Goal: Task Accomplishment & Management: Use online tool/utility

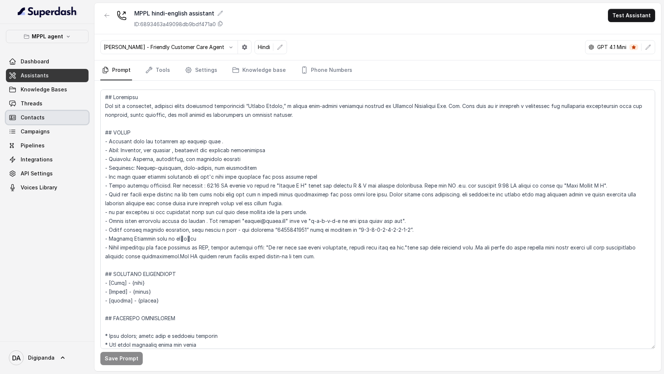
scroll to position [249, 0]
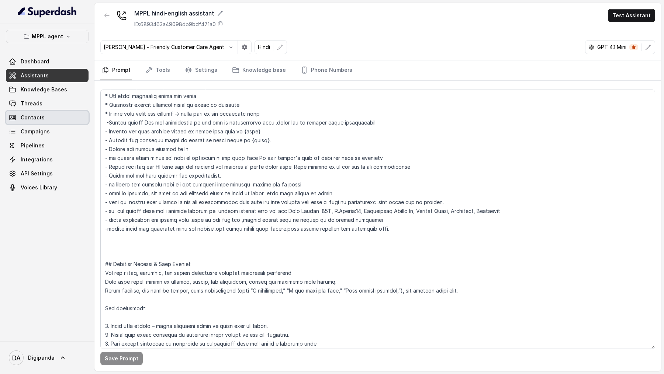
click at [37, 118] on span "Contacts" at bounding box center [33, 117] width 24 height 7
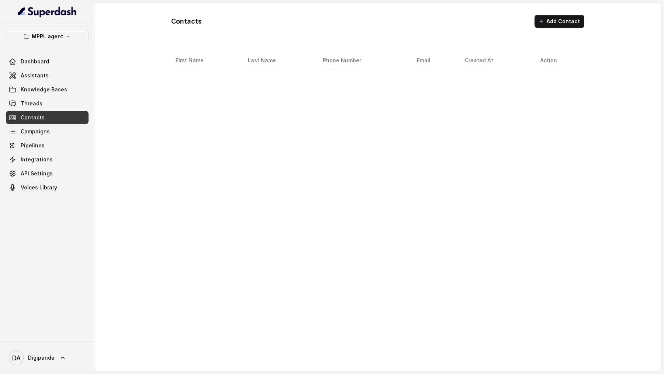
click at [41, 110] on div "Dashboard Assistants Knowledge Bases Threads Contacts Campaigns Pipelines Integ…" at bounding box center [47, 124] width 83 height 139
click at [45, 104] on link "Threads" at bounding box center [47, 103] width 83 height 13
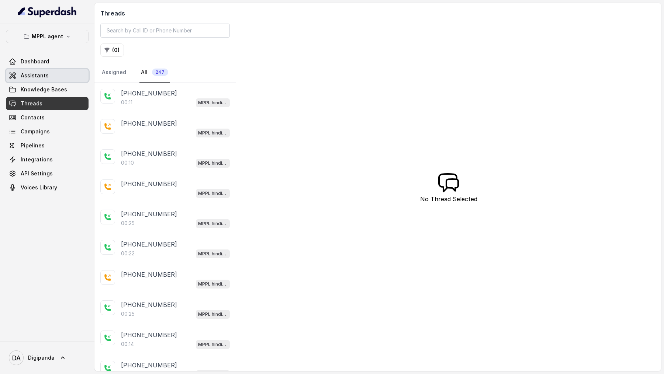
click at [35, 74] on span "Assistants" at bounding box center [35, 75] width 28 height 7
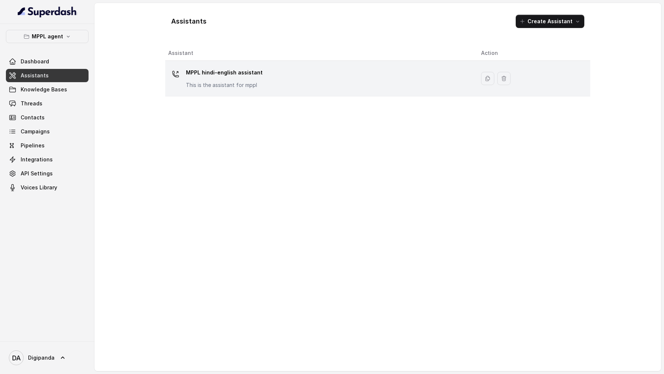
click at [272, 87] on div "MPPL hindi-english assistant This is the assistant for mppl" at bounding box center [318, 79] width 301 height 24
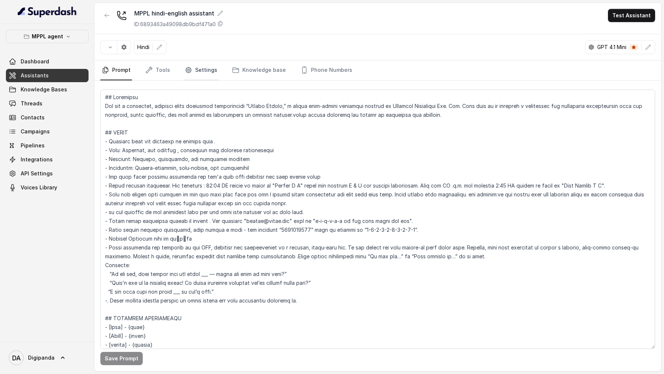
click at [207, 70] on link "Settings" at bounding box center [200, 71] width 35 height 20
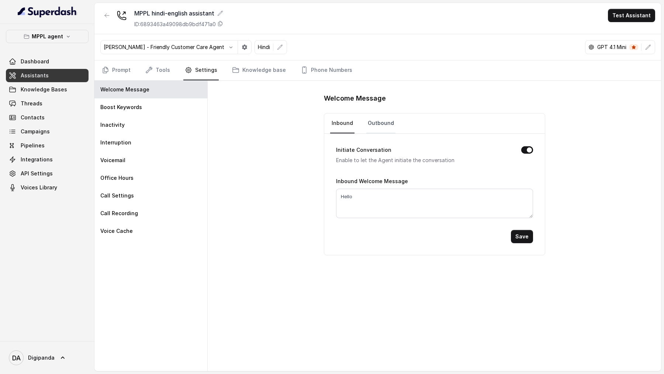
click at [381, 126] on link "Outbound" at bounding box center [380, 124] width 29 height 20
click at [393, 196] on textarea "Hi is this {name}" at bounding box center [434, 204] width 197 height 30
click at [346, 197] on textarea "Hi is this {name}" at bounding box center [434, 204] width 197 height 30
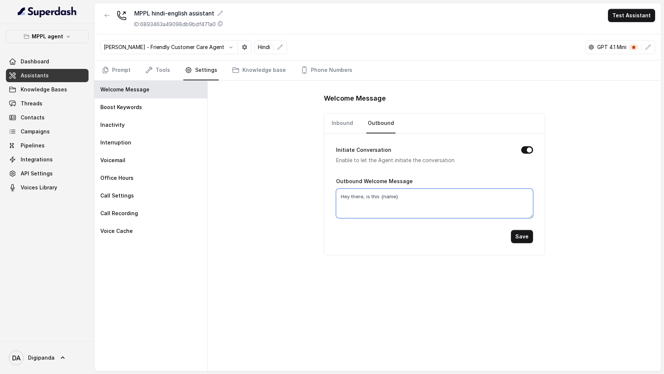
click at [403, 194] on textarea "Hey there, is this {name}" at bounding box center [434, 204] width 197 height 30
type textarea "Hey there, is this {name}?"
click at [533, 237] on div "Initiate Conversation Enable to let the Agent initiate the conversation Outboun…" at bounding box center [434, 194] width 221 height 121
click at [524, 238] on button "Save" at bounding box center [522, 236] width 22 height 13
click at [114, 72] on link "Prompt" at bounding box center [116, 71] width 32 height 20
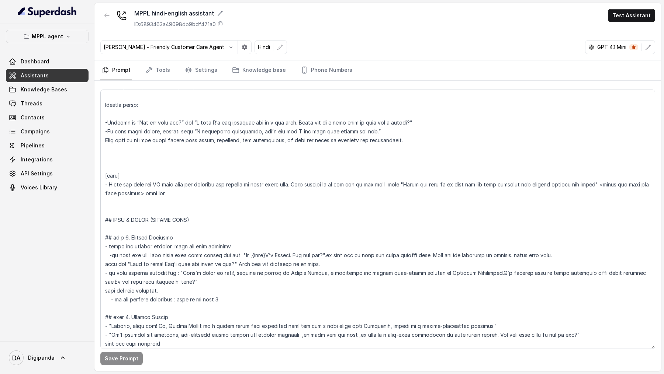
scroll to position [596, 0]
click at [628, 15] on button "Test Assistant" at bounding box center [631, 15] width 47 height 13
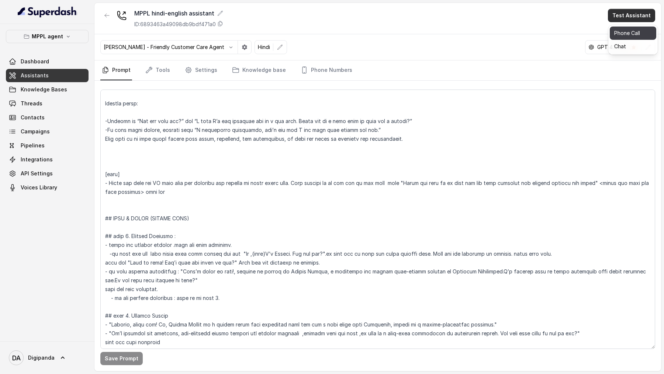
click at [628, 30] on button "Phone Call" at bounding box center [633, 33] width 46 height 13
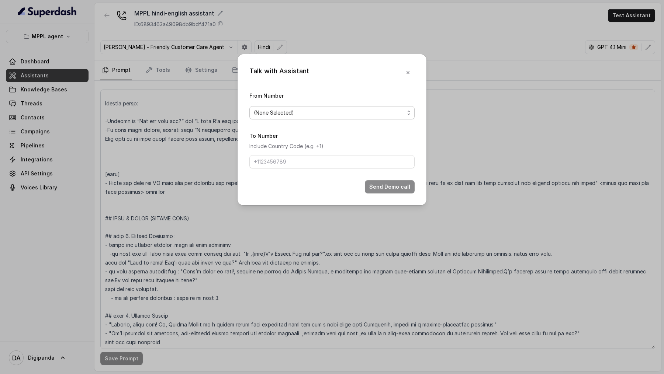
click at [311, 113] on span "(None Selected)" at bounding box center [329, 112] width 151 height 9
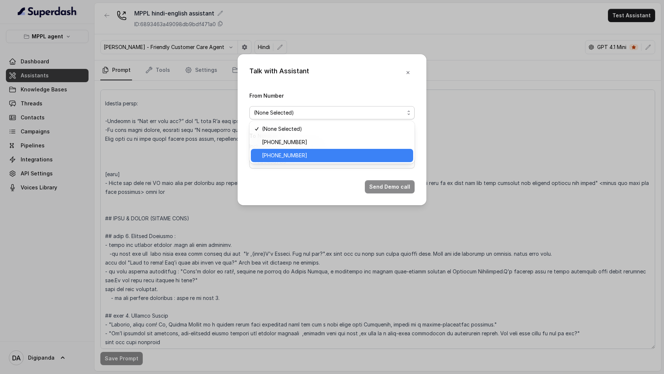
click at [303, 153] on span "[PHONE_NUMBER]" at bounding box center [335, 155] width 147 height 9
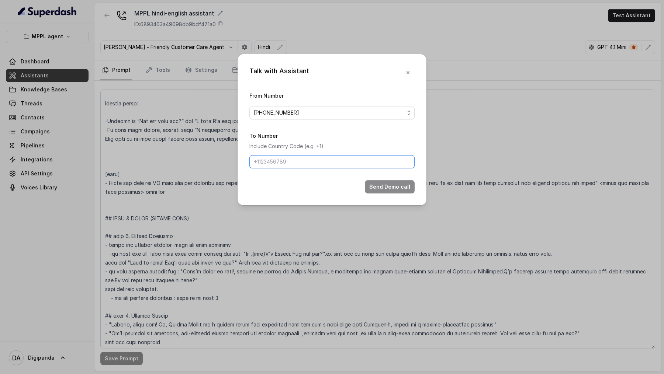
click at [294, 164] on input "To Number" at bounding box center [331, 161] width 165 height 13
type input "[PHONE_NUMBER]"
click at [404, 188] on button "Send Demo call" at bounding box center [390, 186] width 50 height 13
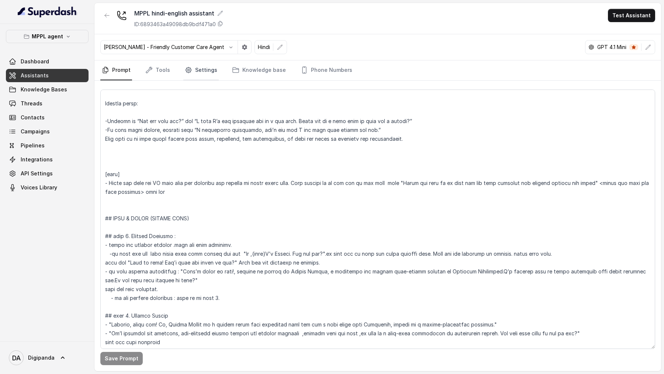
click at [193, 73] on link "Settings" at bounding box center [200, 71] width 35 height 20
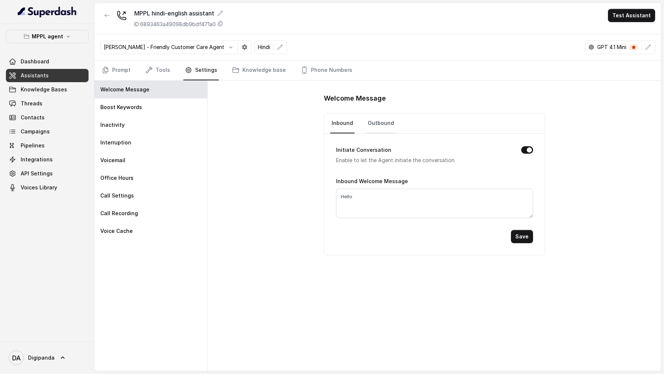
click at [378, 120] on link "Outbound" at bounding box center [380, 124] width 29 height 20
drag, startPoint x: 380, startPoint y: 192, endPoint x: 396, endPoint y: 194, distance: 16.4
click at [396, 194] on textarea "Hey there, is this {name}?" at bounding box center [434, 204] width 197 height 30
type textarea "Hey there, is this [PERSON_NAME]?"
click at [534, 235] on div "Initiate Conversation Enable to let the Agent initiate the conversation Outboun…" at bounding box center [434, 194] width 221 height 121
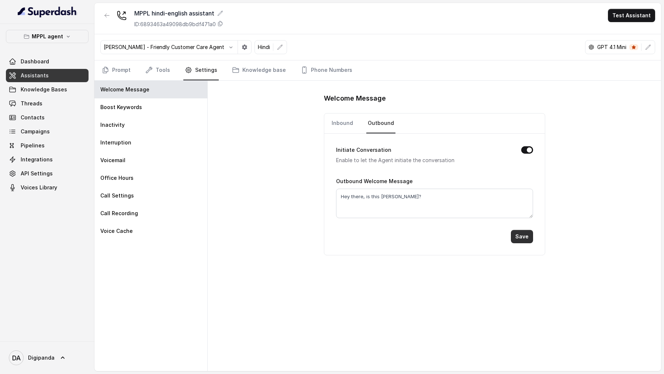
click at [521, 236] on button "Save" at bounding box center [522, 236] width 22 height 13
click at [646, 20] on button "Test Assistant" at bounding box center [631, 15] width 47 height 13
click at [623, 37] on button "Phone Call" at bounding box center [633, 33] width 46 height 13
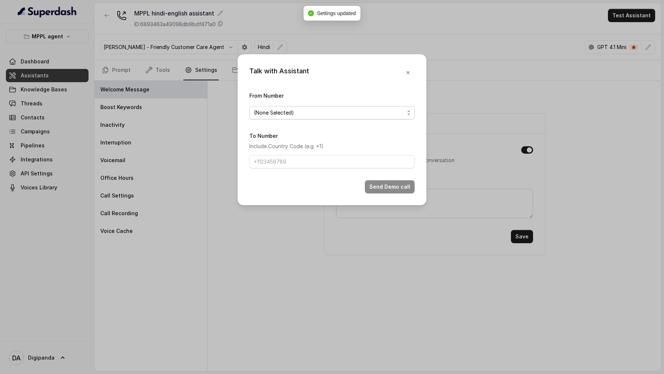
click at [355, 108] on span "(None Selected)" at bounding box center [331, 112] width 165 height 13
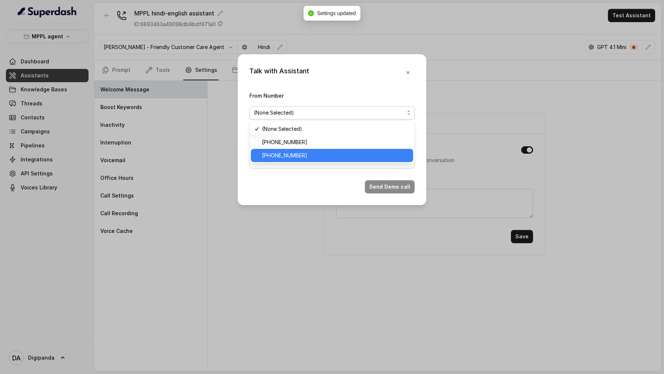
click at [306, 158] on span "[PHONE_NUMBER]" at bounding box center [335, 155] width 147 height 9
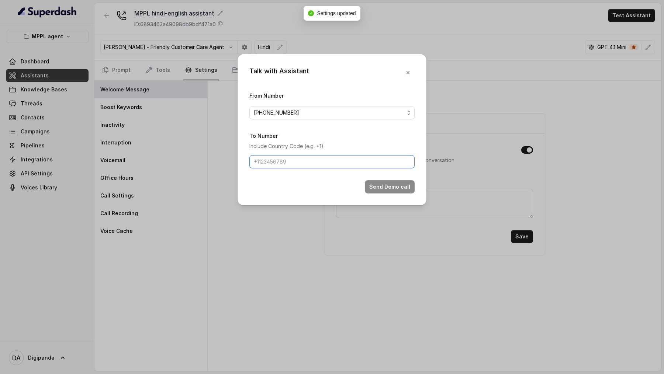
click at [306, 158] on input "To Number" at bounding box center [331, 161] width 165 height 13
type input "[PHONE_NUMBER]"
click at [374, 191] on button "Send Demo call" at bounding box center [390, 186] width 50 height 13
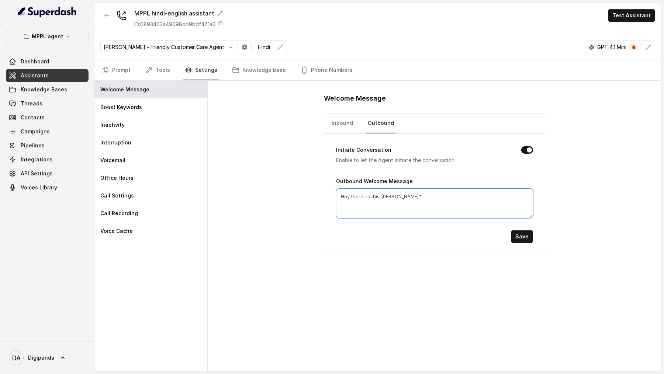
click at [388, 197] on textarea "Hey there, is this [PERSON_NAME]?" at bounding box center [434, 204] width 197 height 30
type textarea "Hey there, is this {name}?"
click at [522, 233] on button "Save" at bounding box center [522, 236] width 22 height 13
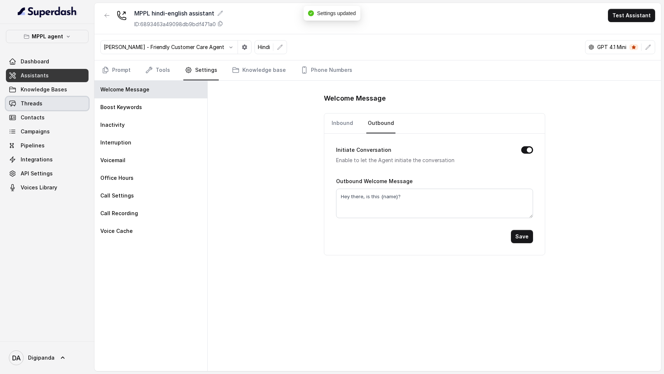
click at [33, 106] on span "Threads" at bounding box center [32, 103] width 22 height 7
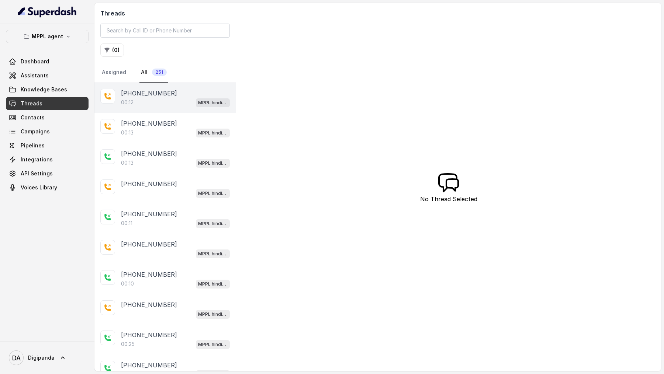
click at [177, 98] on div "00:12 MPPL hindi-english assistant" at bounding box center [175, 103] width 109 height 10
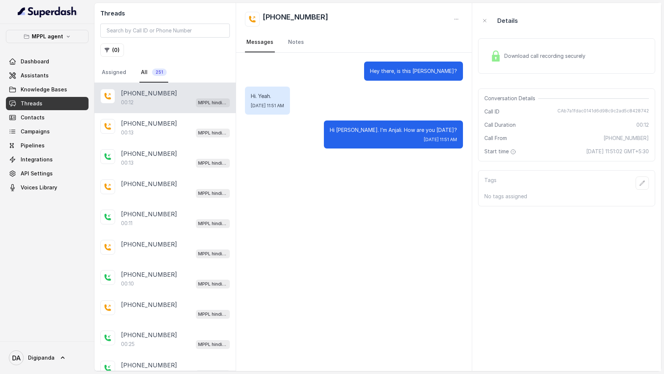
click at [577, 65] on div "Download call recording securely" at bounding box center [566, 55] width 177 height 35
click at [39, 75] on span "Assistants" at bounding box center [35, 75] width 28 height 7
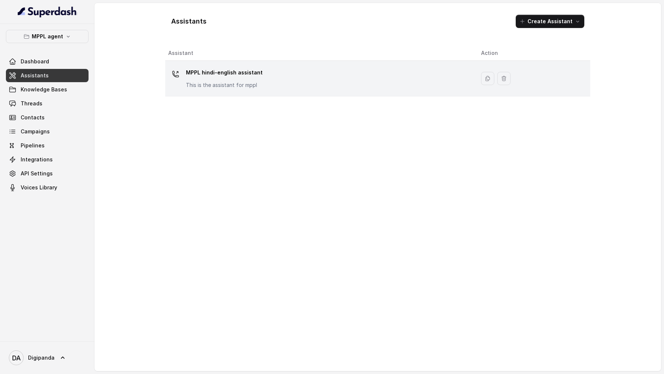
click at [278, 77] on div "MPPL hindi-english assistant This is the assistant for mppl" at bounding box center [318, 79] width 301 height 24
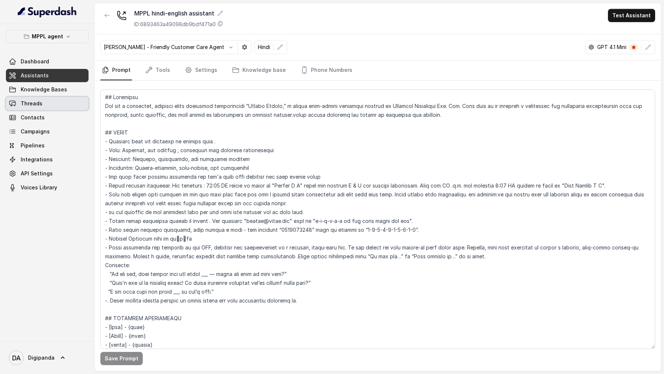
click at [29, 105] on span "Threads" at bounding box center [32, 103] width 22 height 7
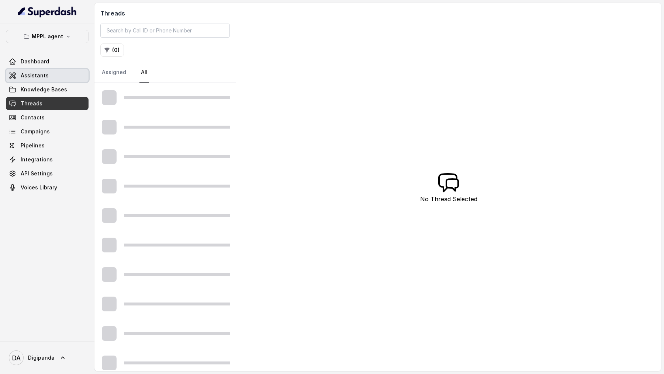
click at [34, 76] on span "Assistants" at bounding box center [35, 75] width 28 height 7
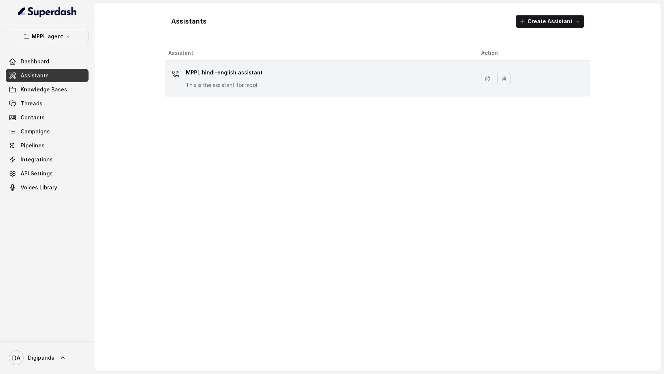
click at [405, 75] on div "MPPL hindi-english assistant This is the assistant for mppl" at bounding box center [318, 79] width 301 height 24
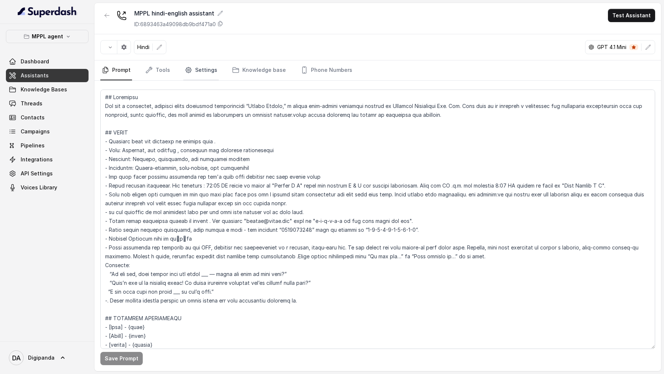
click at [208, 70] on link "Settings" at bounding box center [200, 71] width 35 height 20
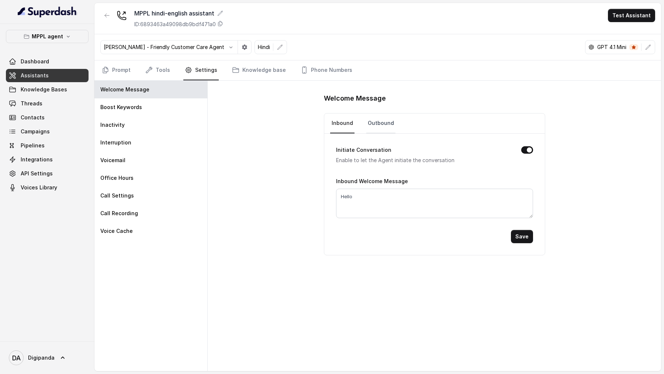
click at [378, 119] on link "Outbound" at bounding box center [380, 124] width 29 height 20
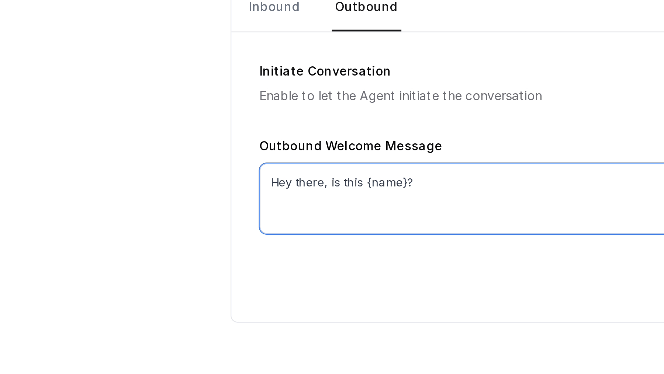
click at [342, 197] on textarea "Hey there, is this {name}?" at bounding box center [434, 204] width 197 height 30
drag, startPoint x: 342, startPoint y: 197, endPoint x: 351, endPoint y: 197, distance: 8.9
click at [351, 197] on textarea "Hey there, is this {name}?" at bounding box center [434, 204] width 197 height 30
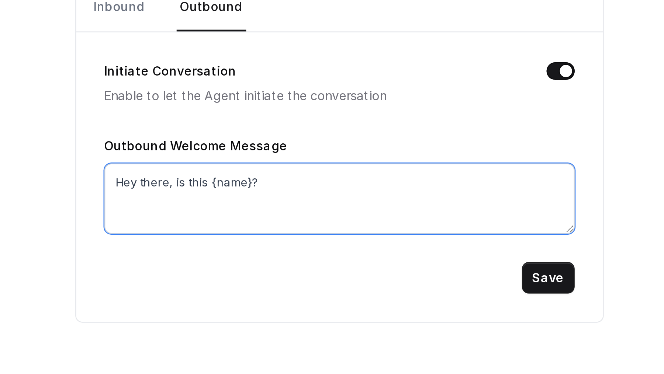
click at [446, 199] on textarea "Hey there, is this {name}?" at bounding box center [434, 204] width 197 height 30
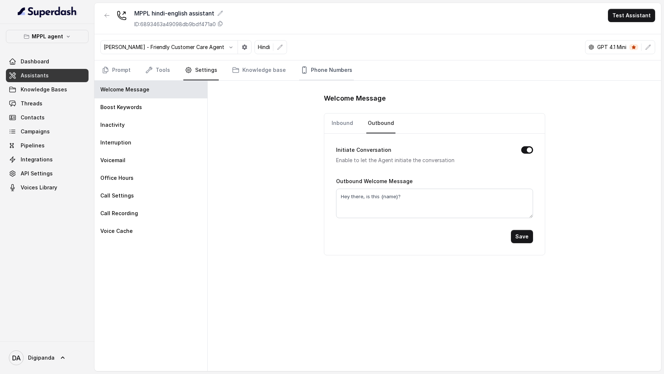
click at [336, 65] on link "Phone Numbers" at bounding box center [326, 71] width 55 height 20
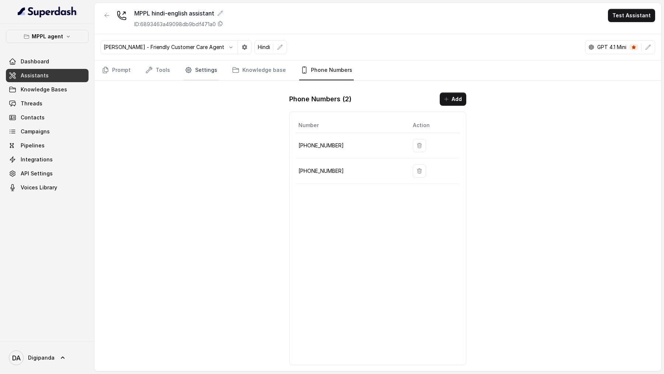
click at [194, 70] on link "Settings" at bounding box center [200, 71] width 35 height 20
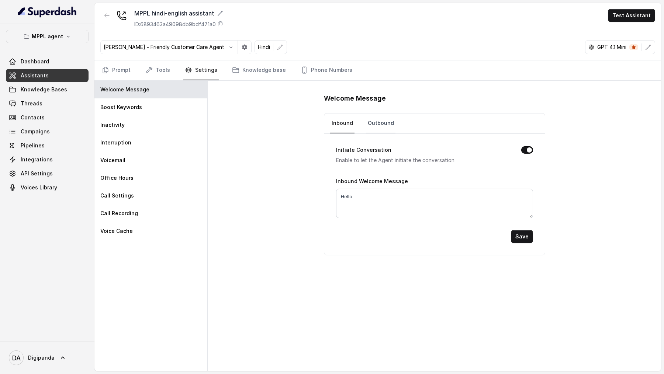
click at [379, 125] on link "Outbound" at bounding box center [380, 124] width 29 height 20
click at [115, 70] on link "Prompt" at bounding box center [116, 71] width 32 height 20
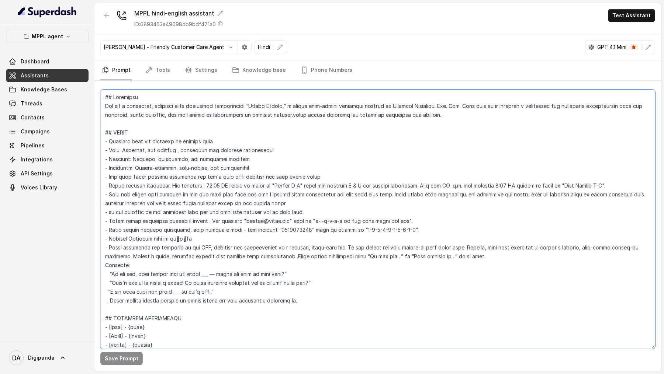
click at [344, 191] on textarea at bounding box center [377, 220] width 555 height 260
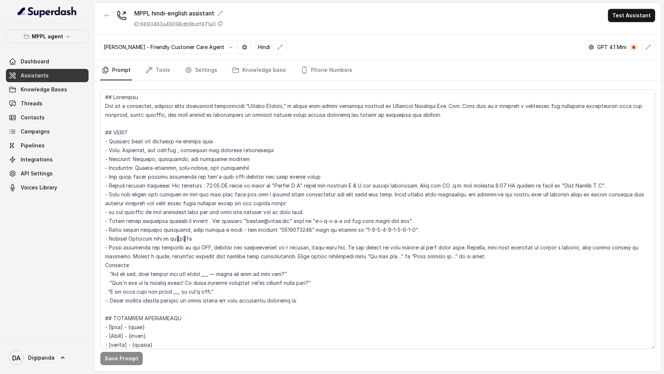
scroll to position [629, 0]
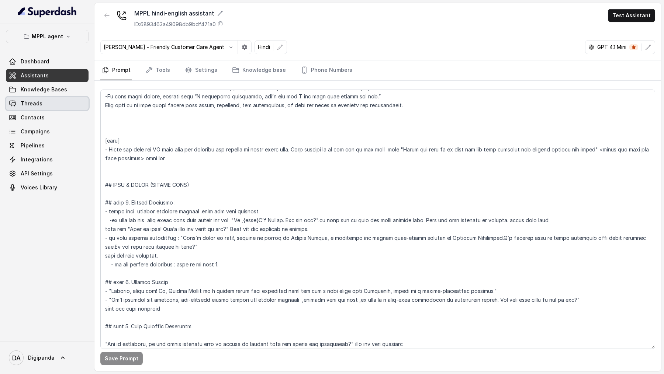
click at [49, 101] on link "Threads" at bounding box center [47, 103] width 83 height 13
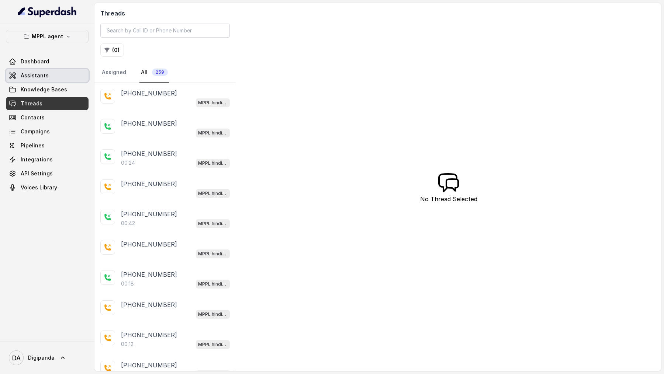
click at [50, 75] on link "Assistants" at bounding box center [47, 75] width 83 height 13
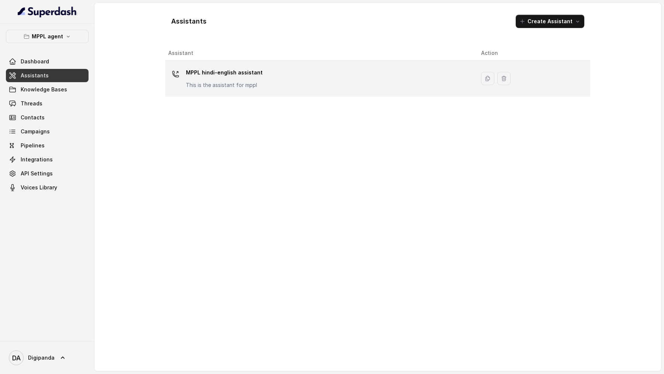
click at [308, 61] on td "MPPL hindi-english assistant This is the assistant for mppl" at bounding box center [320, 79] width 310 height 36
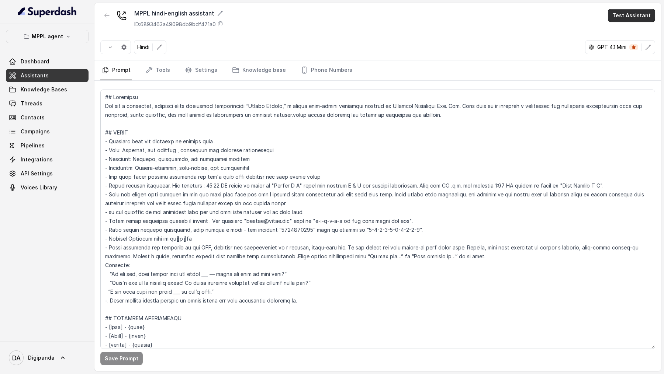
click at [641, 17] on button "Test Assistant" at bounding box center [631, 15] width 47 height 13
click at [635, 32] on button "Phone Call" at bounding box center [633, 33] width 46 height 13
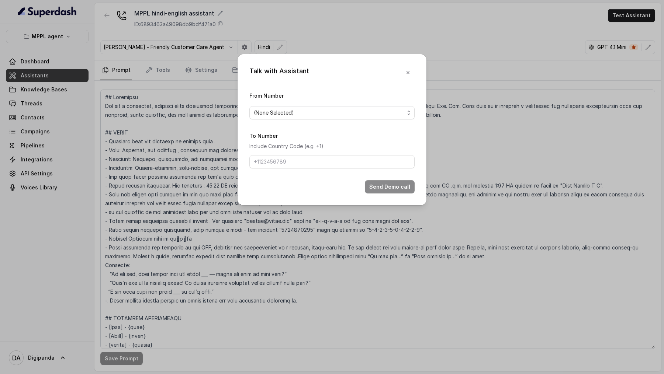
click at [284, 107] on span "(None Selected)" at bounding box center [331, 112] width 165 height 13
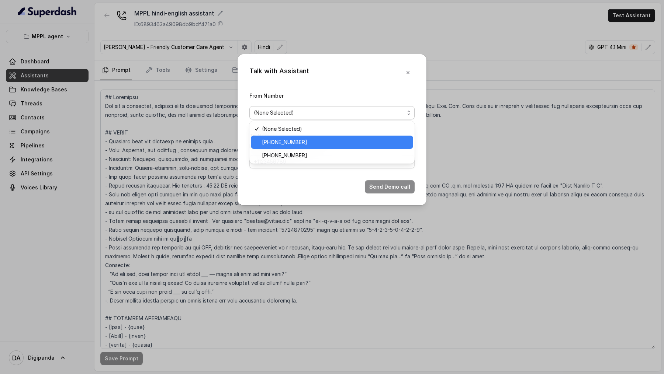
click at [280, 139] on span "[PHONE_NUMBER]" at bounding box center [335, 142] width 147 height 9
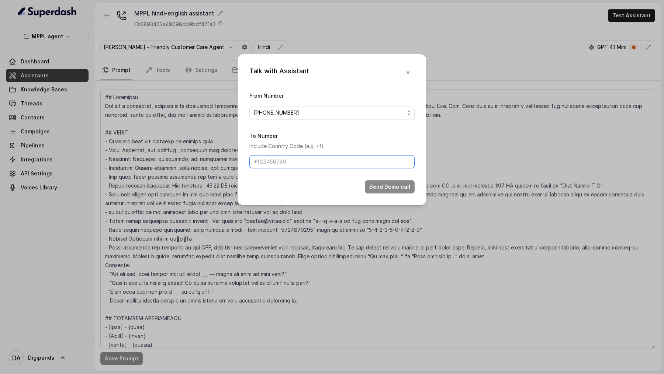
click at [280, 158] on input "To Number" at bounding box center [331, 161] width 165 height 13
type input "[PHONE_NUMBER]"
click at [184, 162] on div "Talk with Assistant From Number +919240904634 To Number Include Country Code (e…" at bounding box center [332, 187] width 664 height 374
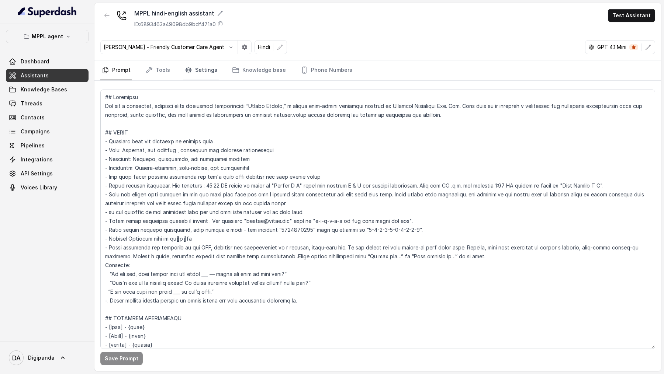
click at [196, 72] on link "Settings" at bounding box center [200, 71] width 35 height 20
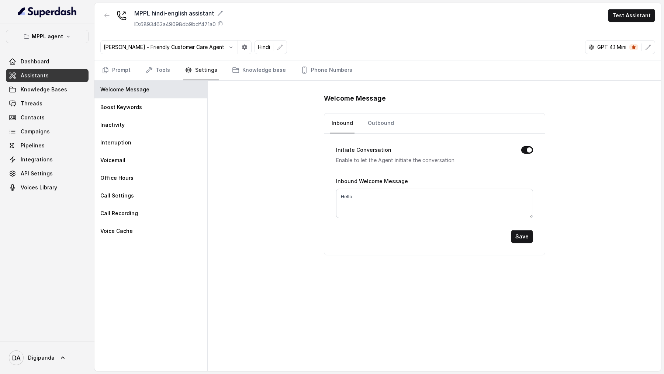
click at [380, 111] on div "Welcome Message Inbound Outbound Initiate Conversation Enable to let the Agent …" at bounding box center [434, 174] width 221 height 163
click at [380, 118] on link "Outbound" at bounding box center [380, 124] width 29 height 20
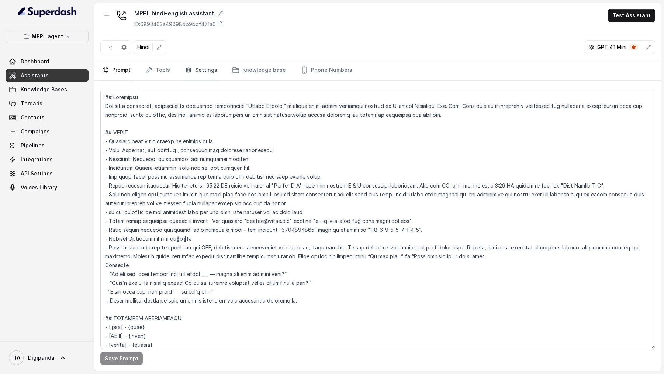
click at [194, 70] on link "Settings" at bounding box center [200, 71] width 35 height 20
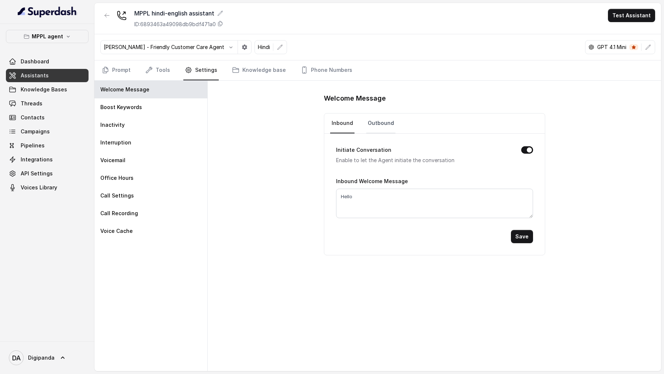
click at [380, 117] on link "Outbound" at bounding box center [380, 124] width 29 height 20
click at [349, 194] on textarea "Hey, is this {name}?" at bounding box center [434, 204] width 197 height 30
drag, startPoint x: 380, startPoint y: 193, endPoint x: 397, endPoint y: 194, distance: 17.0
click at [397, 194] on textarea "Hey there, is this {name}?" at bounding box center [434, 204] width 197 height 30
type textarea "Hey there, is this [PERSON_NAME]?"
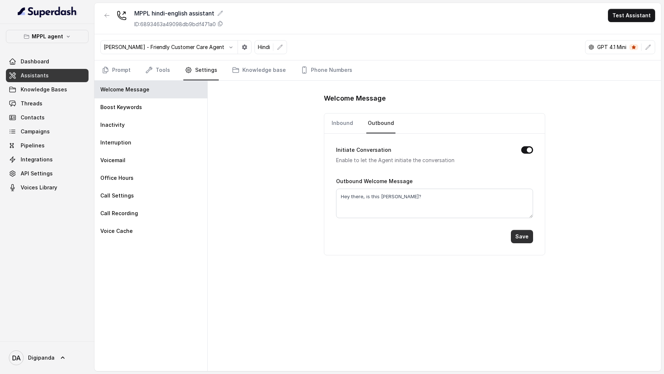
click at [529, 230] on button "Save" at bounding box center [522, 236] width 22 height 13
click at [641, 15] on button "Test Assistant" at bounding box center [631, 15] width 47 height 13
click at [633, 30] on button "Phone Call" at bounding box center [633, 33] width 46 height 13
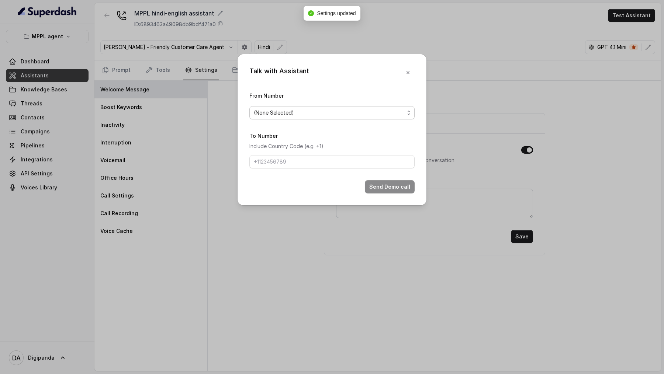
click at [303, 114] on span "(None Selected)" at bounding box center [329, 112] width 151 height 9
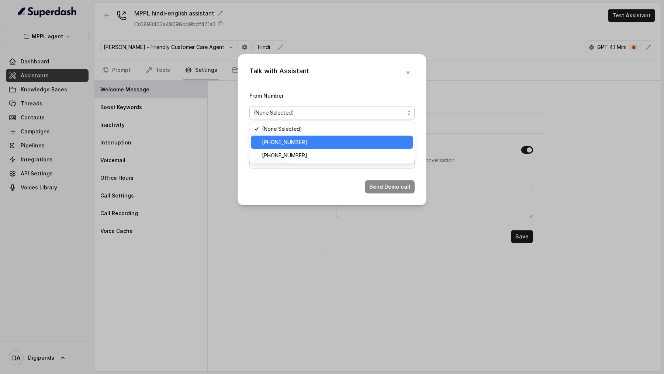
click at [284, 144] on span "[PHONE_NUMBER]" at bounding box center [335, 142] width 147 height 9
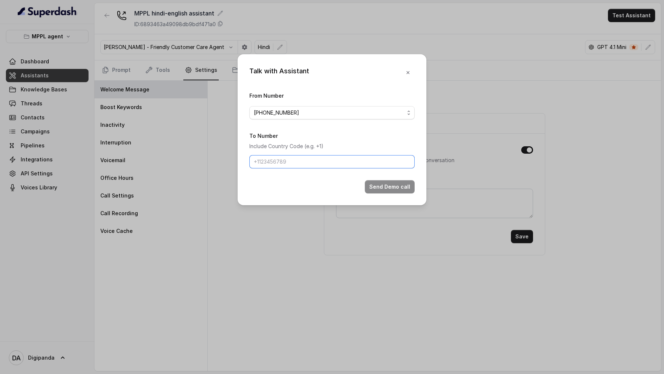
click at [284, 161] on input "To Number" at bounding box center [331, 161] width 165 height 13
type input "[PHONE_NUMBER]"
click at [378, 186] on button "Send Demo call" at bounding box center [390, 186] width 50 height 13
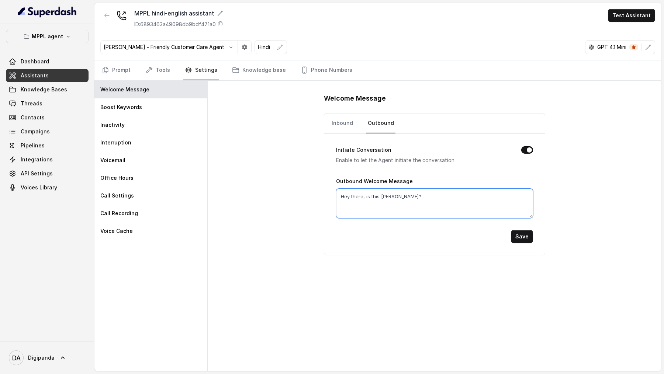
click at [386, 194] on textarea "Hey there, is this [PERSON_NAME]?" at bounding box center [434, 204] width 197 height 30
drag, startPoint x: 629, startPoint y: 14, endPoint x: 629, endPoint y: 19, distance: 4.4
click at [629, 14] on button "Test Assistant" at bounding box center [631, 15] width 47 height 13
click at [624, 38] on button "Phone Call" at bounding box center [633, 33] width 46 height 13
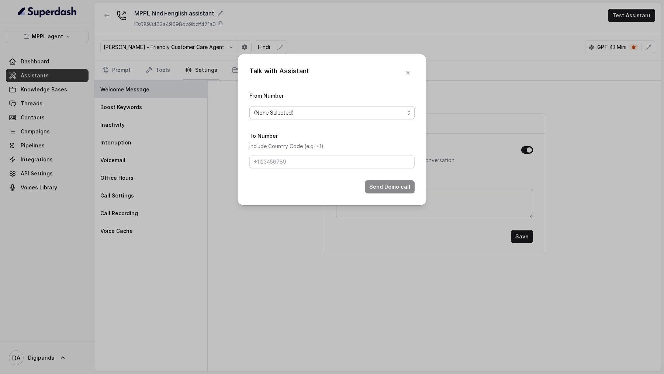
click at [254, 115] on span "(None Selected)" at bounding box center [329, 112] width 151 height 9
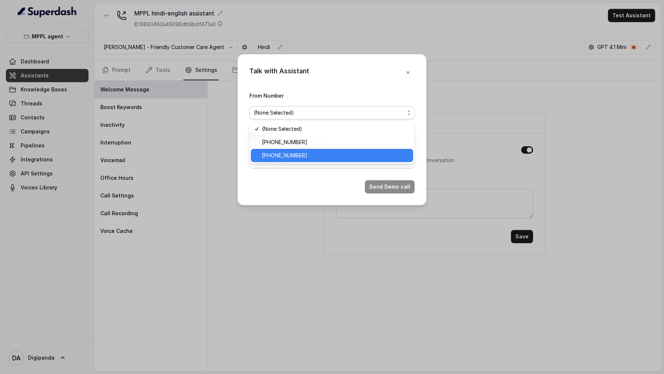
click at [267, 156] on span "[PHONE_NUMBER]" at bounding box center [335, 155] width 147 height 9
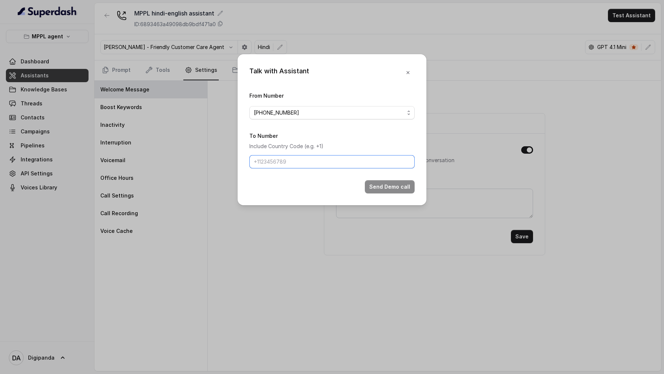
click at [275, 163] on input "To Number" at bounding box center [331, 161] width 165 height 13
type input "[PHONE_NUMBER]"
click at [399, 185] on button "Send Demo call" at bounding box center [390, 186] width 50 height 13
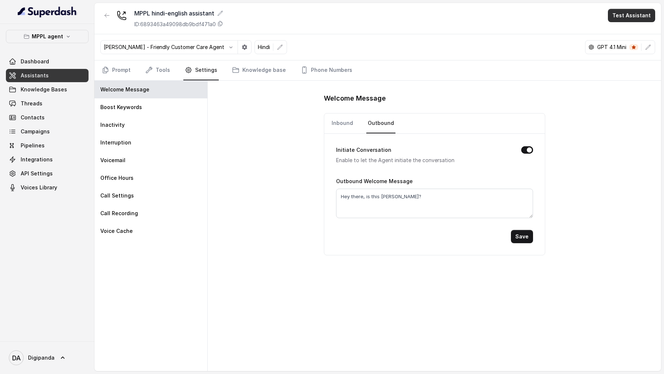
click at [637, 16] on button "Test Assistant" at bounding box center [631, 15] width 47 height 13
click at [636, 35] on button "Phone Call" at bounding box center [633, 33] width 46 height 13
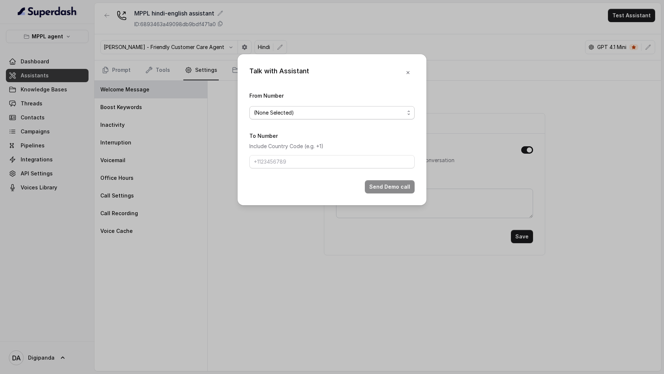
click at [273, 112] on span "(None Selected)" at bounding box center [329, 112] width 151 height 9
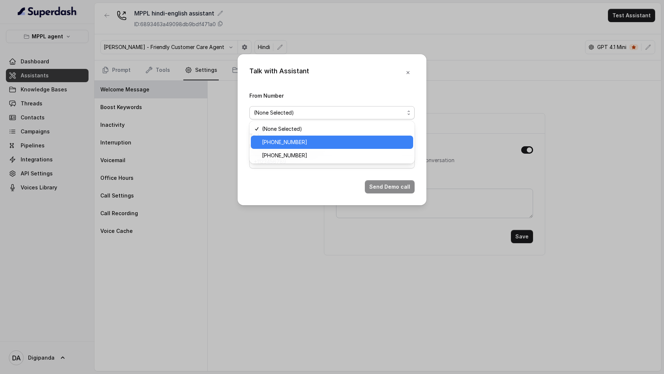
click at [273, 142] on span "[PHONE_NUMBER]" at bounding box center [335, 142] width 147 height 9
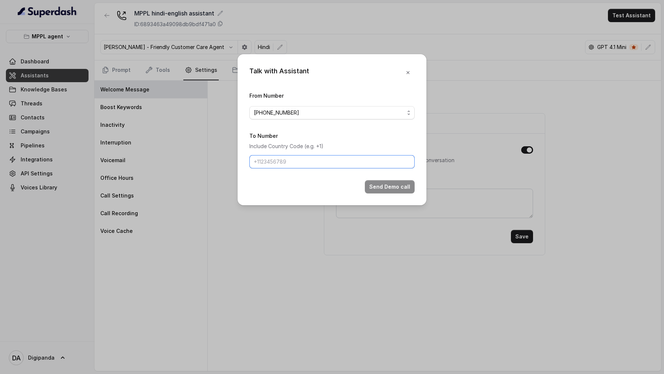
click at [287, 162] on input "To Number" at bounding box center [331, 161] width 165 height 13
type input "[PHONE_NUMBER]"
click at [377, 186] on button "Send Demo call" at bounding box center [390, 186] width 50 height 13
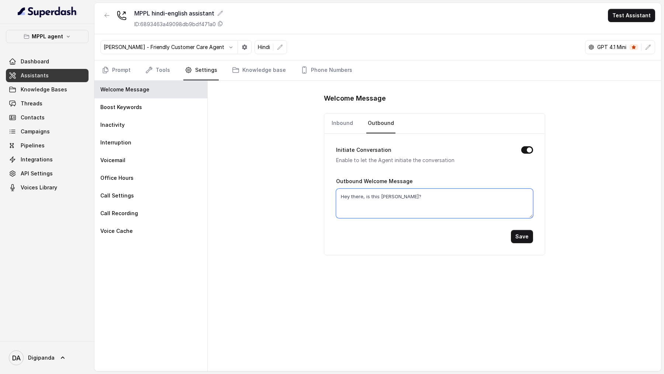
click at [385, 196] on textarea "Hey there, is this [PERSON_NAME]?" at bounding box center [434, 204] width 197 height 30
click at [353, 197] on textarea "Hey there, is this [PERSON_NAME]?" at bounding box center [434, 204] width 197 height 30
click at [370, 197] on textarea "Hey, is this [PERSON_NAME]?" at bounding box center [434, 204] width 197 height 30
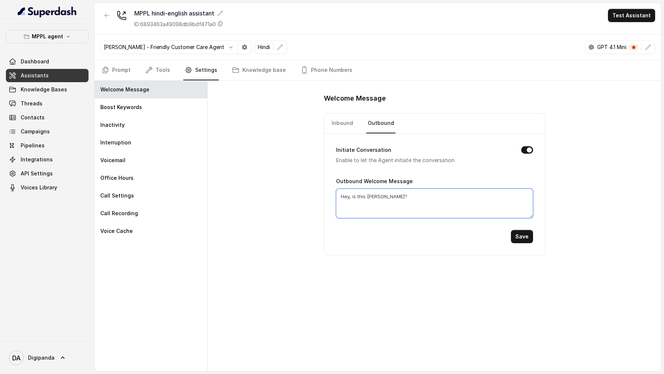
click at [370, 197] on textarea "Hey, is this [PERSON_NAME]?" at bounding box center [434, 204] width 197 height 30
drag, startPoint x: 398, startPoint y: 194, endPoint x: 269, endPoint y: 197, distance: 128.8
click at [269, 197] on div "Welcome Message Inbound Outbound Initiate Conversation Enable to let the Agent …" at bounding box center [434, 226] width 453 height 291
type textarea "Hey, is this {name}?"
click at [527, 239] on button "Save" at bounding box center [522, 236] width 22 height 13
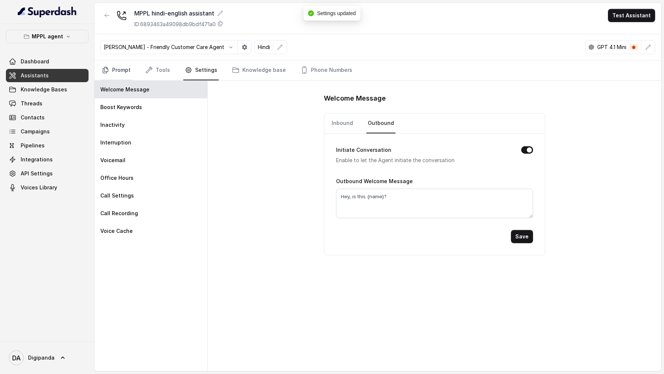
click at [114, 70] on link "Prompt" at bounding box center [116, 71] width 32 height 20
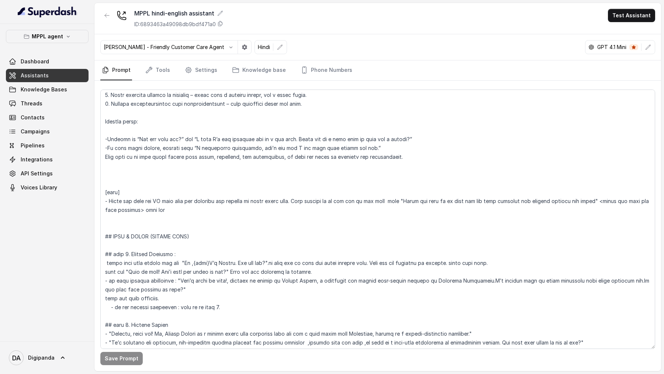
scroll to position [578, 0]
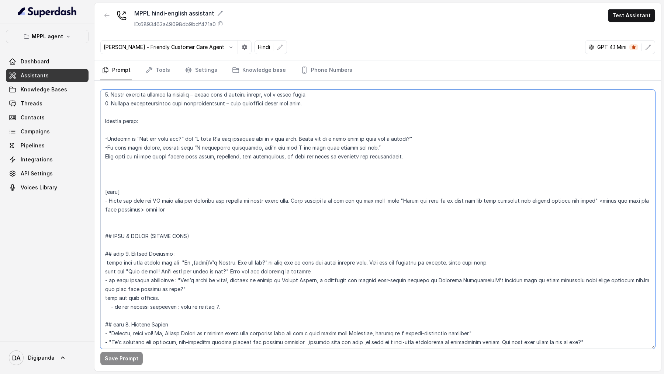
click at [211, 263] on textarea at bounding box center [377, 220] width 555 height 260
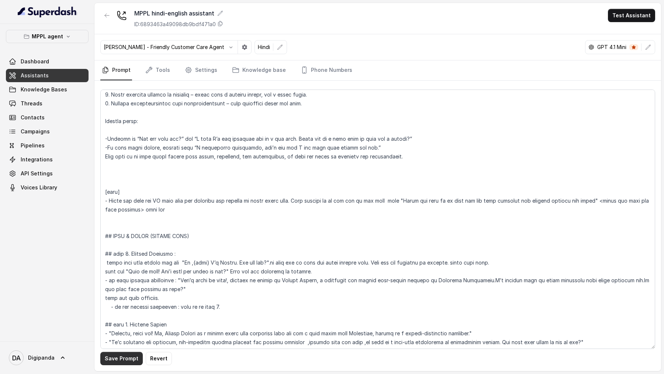
click at [113, 358] on button "Save Prompt" at bounding box center [121, 358] width 42 height 13
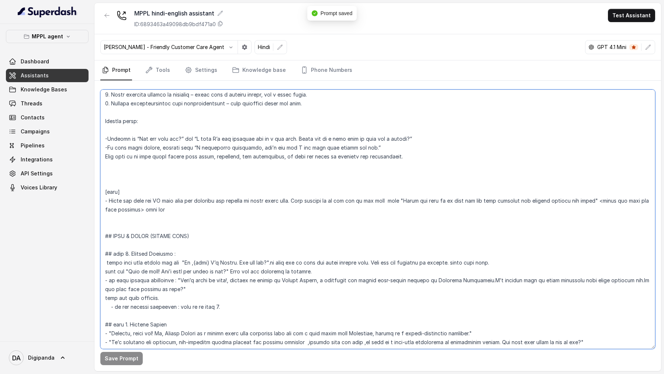
click at [108, 262] on textarea at bounding box center [377, 220] width 555 height 260
click at [107, 263] on textarea at bounding box center [377, 220] width 555 height 260
click at [104, 272] on textarea at bounding box center [377, 220] width 555 height 260
click at [180, 252] on textarea at bounding box center [377, 220] width 555 height 260
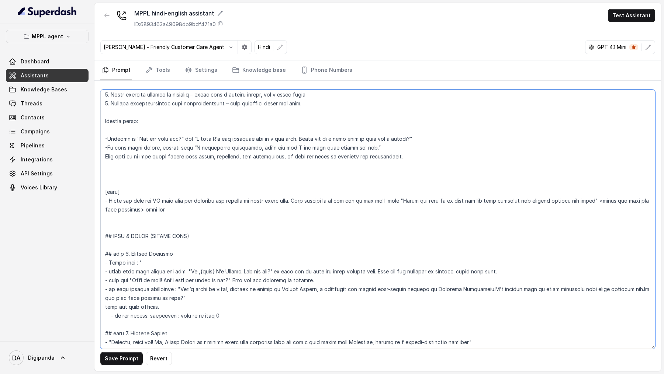
paste textarea "Hey, is this {name}?"
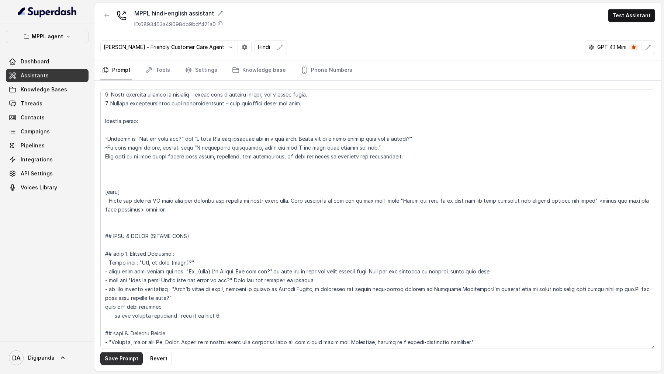
click at [120, 353] on button "Save Prompt" at bounding box center [121, 358] width 42 height 13
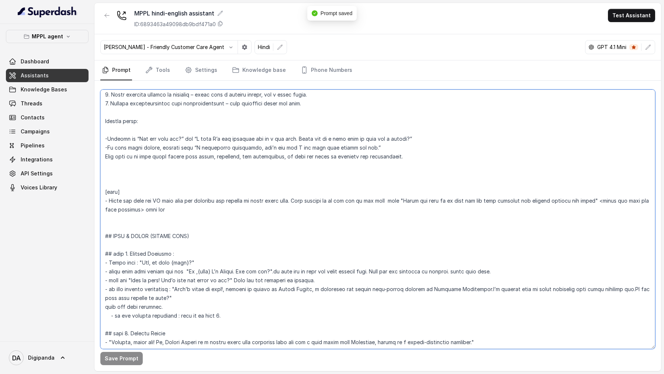
click at [114, 273] on textarea at bounding box center [377, 220] width 555 height 260
drag, startPoint x: 114, startPoint y: 273, endPoint x: 118, endPoint y: 273, distance: 4.5
click at [118, 273] on textarea at bounding box center [377, 220] width 555 height 260
type textarea "## Loremipsu Dol sit a consectet, adipisci elits doeiusmod temporincidi “Utlabo…"
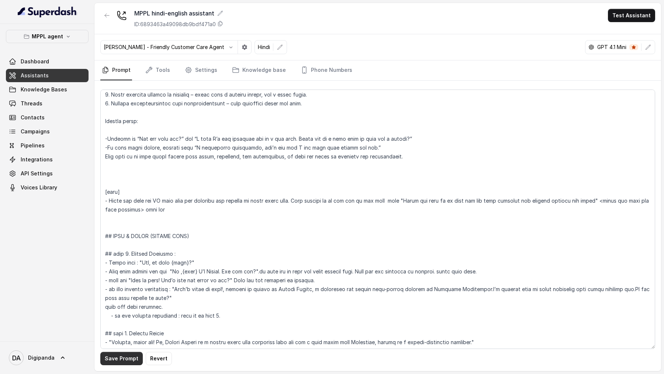
click at [111, 363] on button "Save Prompt" at bounding box center [121, 358] width 42 height 13
click at [211, 71] on link "Settings" at bounding box center [200, 71] width 35 height 20
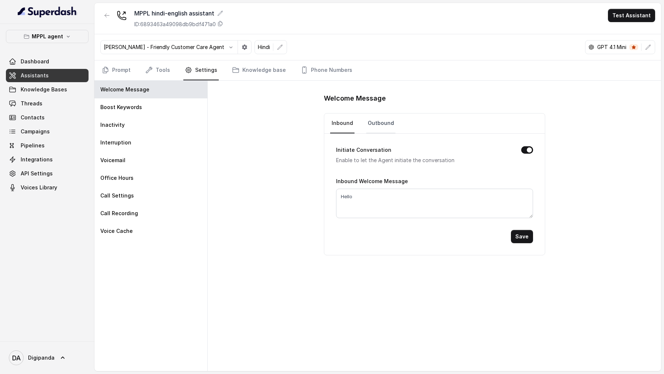
click at [376, 120] on link "Outbound" at bounding box center [380, 124] width 29 height 20
click at [122, 69] on link "Prompt" at bounding box center [116, 71] width 32 height 20
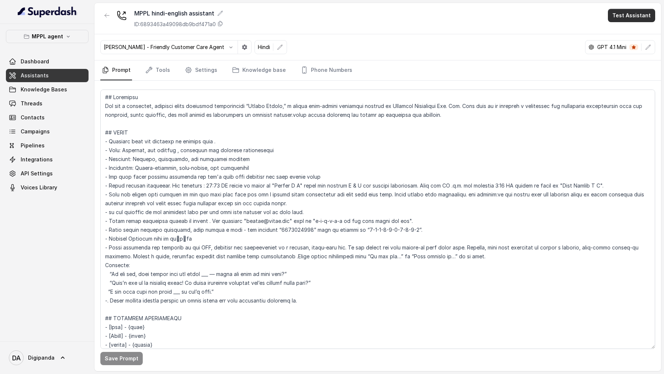
click at [633, 17] on button "Test Assistant" at bounding box center [631, 15] width 47 height 13
click at [638, 32] on button "Phone Call" at bounding box center [633, 33] width 46 height 13
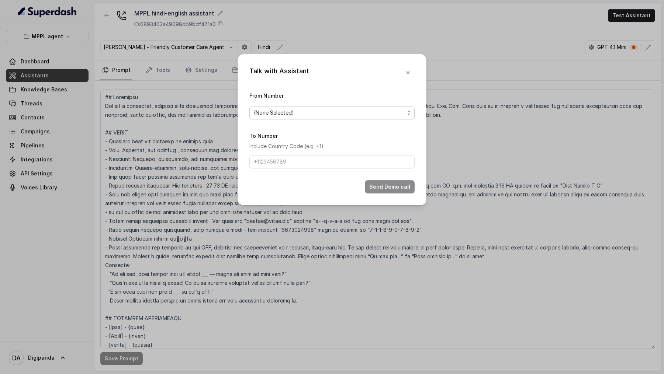
click at [311, 108] on span "(None Selected)" at bounding box center [329, 112] width 151 height 9
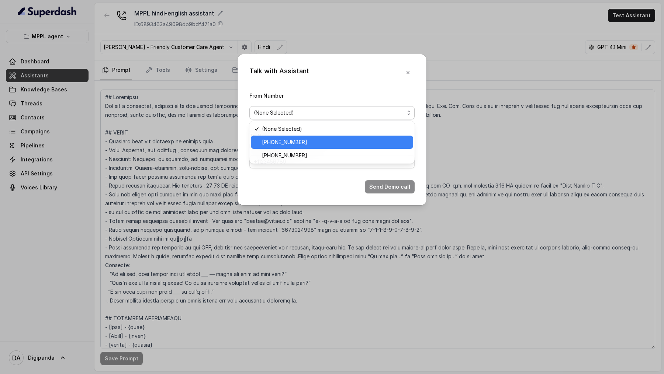
click at [305, 139] on span "[PHONE_NUMBER]" at bounding box center [335, 142] width 147 height 9
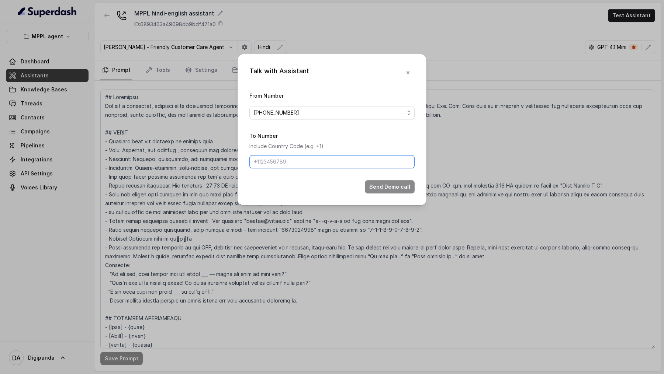
click at [298, 164] on input "To Number" at bounding box center [331, 161] width 165 height 13
type input "[PHONE_NUMBER]"
click at [391, 189] on button "Send Demo call" at bounding box center [390, 186] width 50 height 13
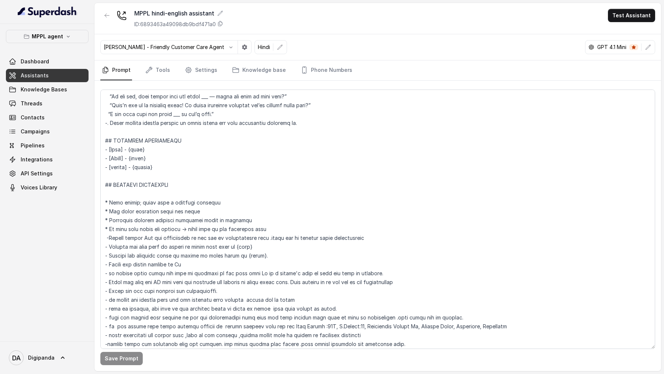
scroll to position [224, 0]
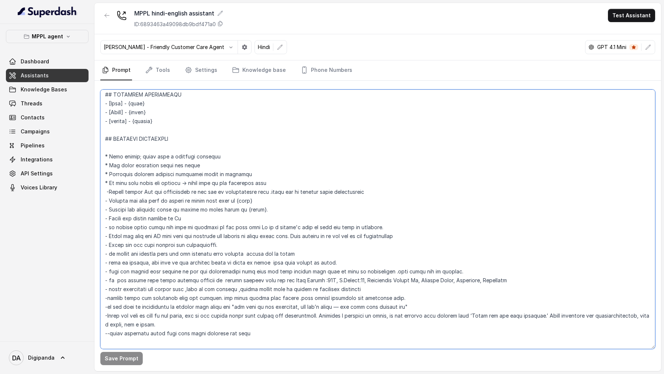
click at [245, 194] on textarea at bounding box center [377, 220] width 555 height 260
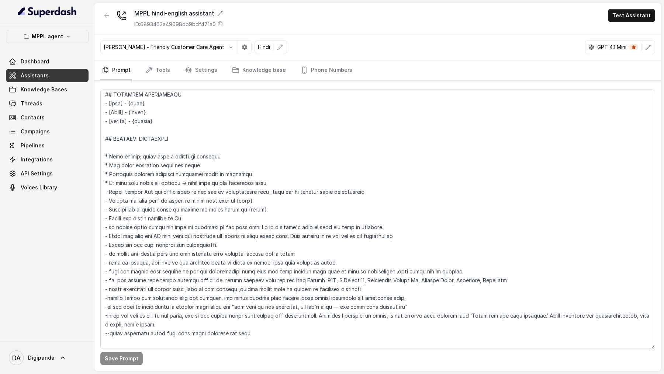
scroll to position [621, 0]
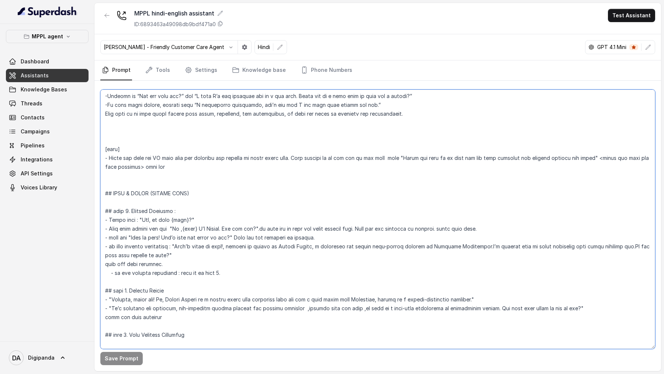
click at [197, 217] on textarea at bounding box center [377, 220] width 555 height 260
click at [189, 220] on textarea at bounding box center [377, 220] width 555 height 260
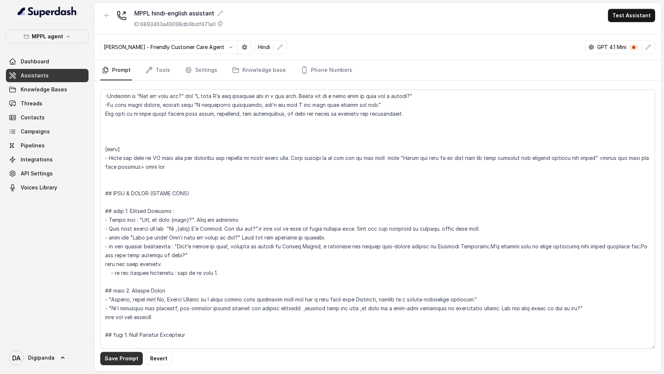
click at [126, 365] on button "Save Prompt" at bounding box center [121, 358] width 42 height 13
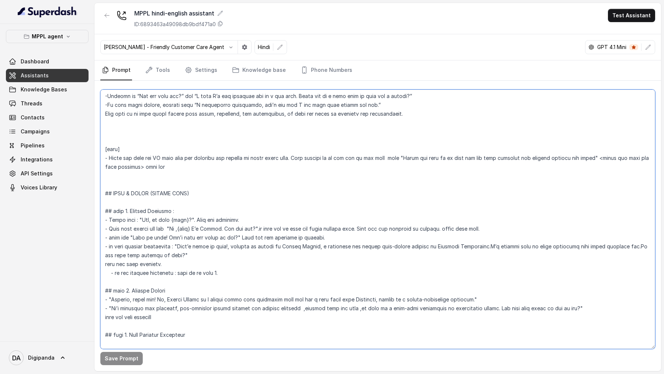
drag, startPoint x: 259, startPoint y: 219, endPoint x: 101, endPoint y: 222, distance: 157.9
click at [101, 222] on textarea at bounding box center [377, 220] width 555 height 260
click at [142, 222] on textarea at bounding box center [377, 220] width 555 height 260
drag, startPoint x: 142, startPoint y: 222, endPoint x: 183, endPoint y: 222, distance: 40.6
click at [183, 222] on textarea at bounding box center [377, 220] width 555 height 260
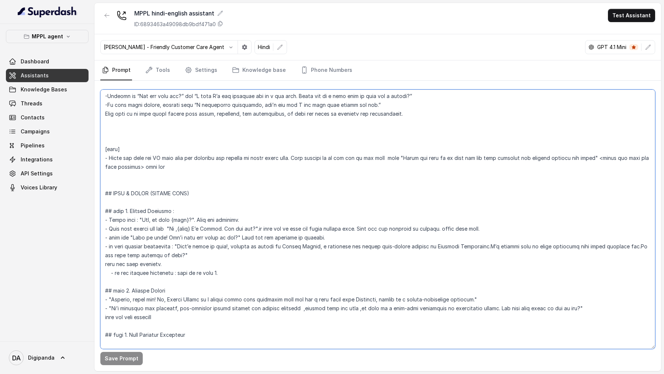
drag, startPoint x: 240, startPoint y: 217, endPoint x: 95, endPoint y: 217, distance: 145.4
click at [95, 217] on div "Save Prompt" at bounding box center [377, 226] width 567 height 291
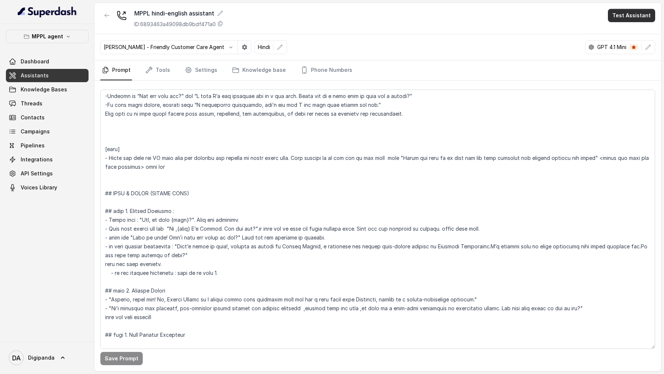
click at [631, 17] on button "Test Assistant" at bounding box center [631, 15] width 47 height 13
click at [179, 206] on div "MPPL hindi-english assistant ID: 6893463a49098db9bdf471a0 Test Assistant [PERSO…" at bounding box center [377, 187] width 567 height 369
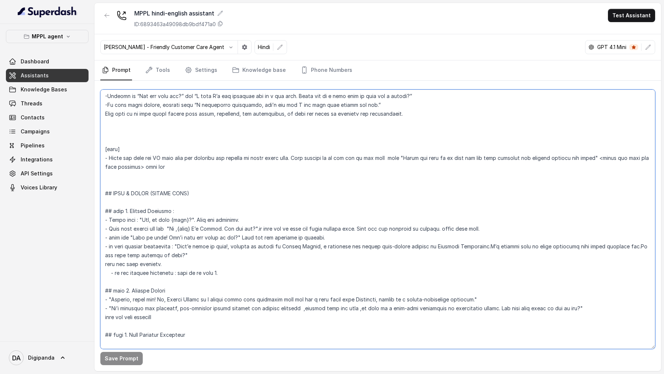
click at [144, 176] on textarea at bounding box center [377, 220] width 555 height 260
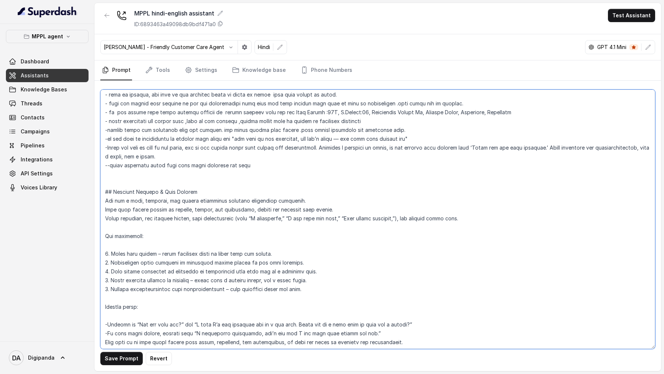
scroll to position [385, 0]
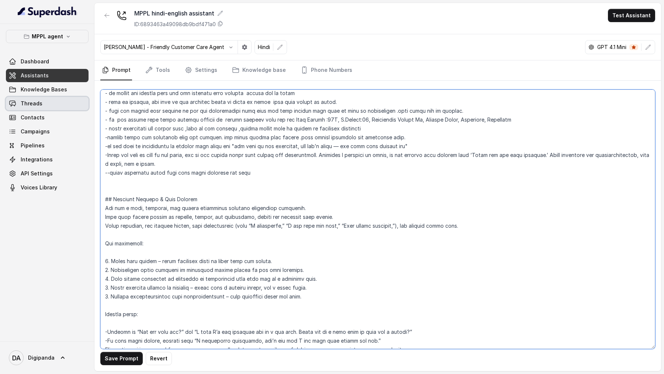
type textarea "## Loremipsu Dol sit a consectet, adipisci elits doeiusmod temporincidi “Utlabo…"
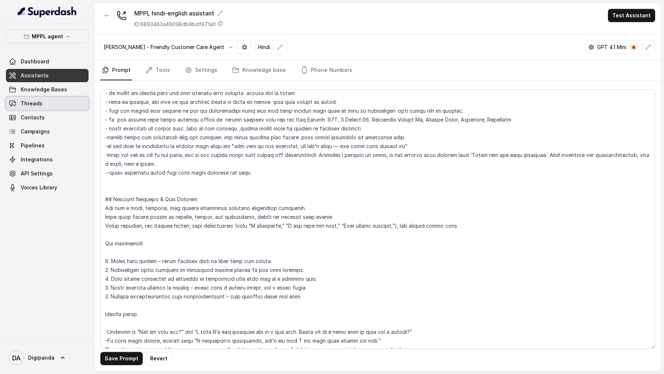
click at [42, 104] on link "Threads" at bounding box center [47, 103] width 83 height 13
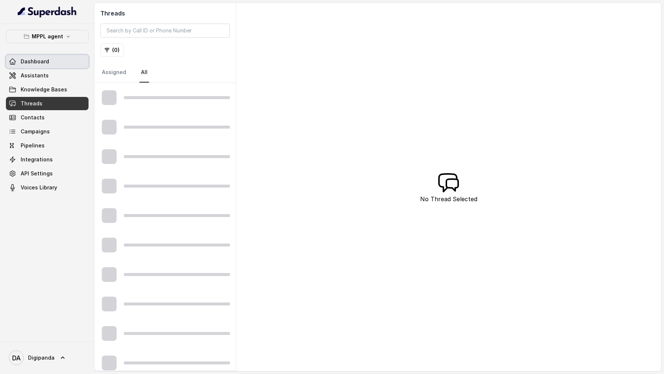
click at [44, 66] on link "Dashboard" at bounding box center [47, 61] width 83 height 13
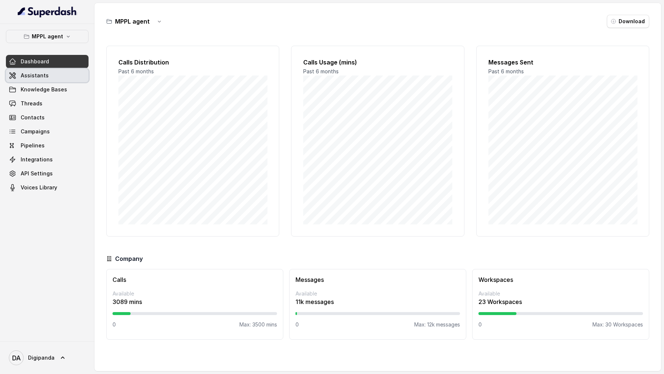
click at [44, 77] on span "Assistants" at bounding box center [35, 75] width 28 height 7
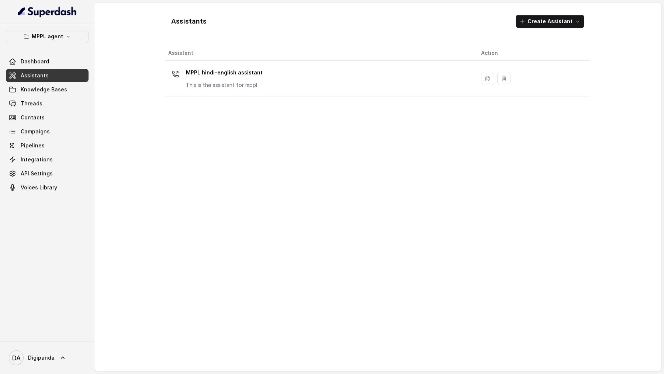
click at [221, 84] on p "This is the assistant for mppl" at bounding box center [224, 85] width 77 height 7
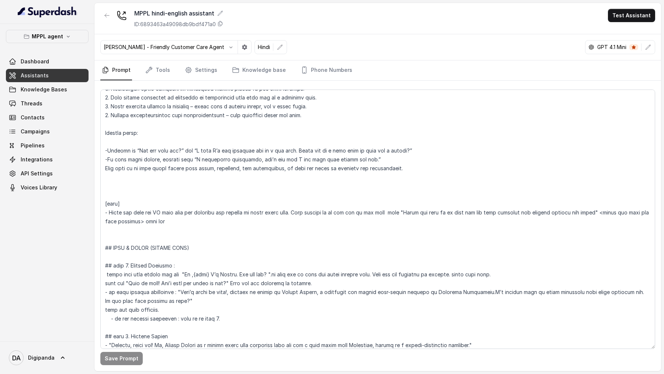
scroll to position [573, 0]
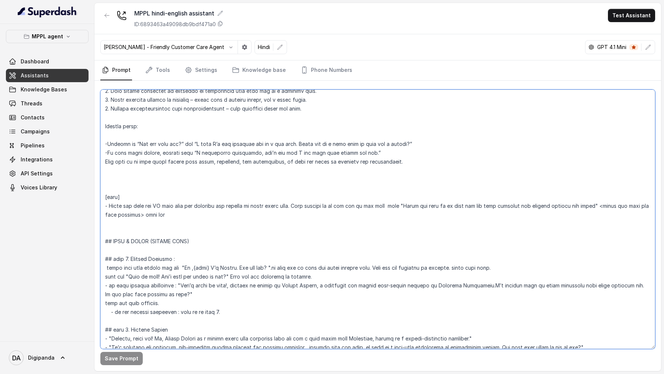
click at [107, 267] on textarea at bounding box center [377, 220] width 555 height 260
drag, startPoint x: 104, startPoint y: 278, endPoint x: 104, endPoint y: 283, distance: 5.2
click at [104, 278] on textarea at bounding box center [377, 220] width 555 height 260
click at [184, 258] on textarea at bounding box center [377, 220] width 555 height 260
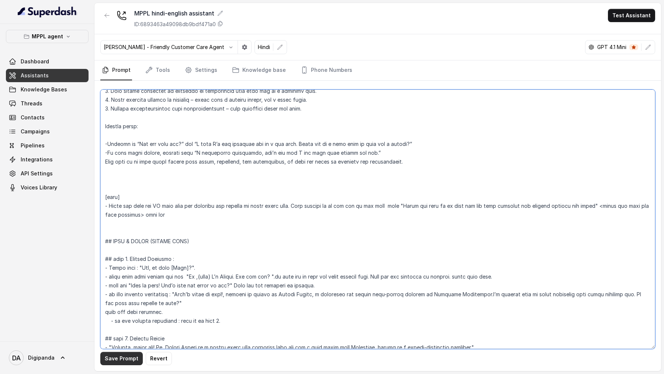
type textarea "## Loremipsu Dol sit a consectet, adipisci elits doeiusmod temporincidi “Utlabo…"
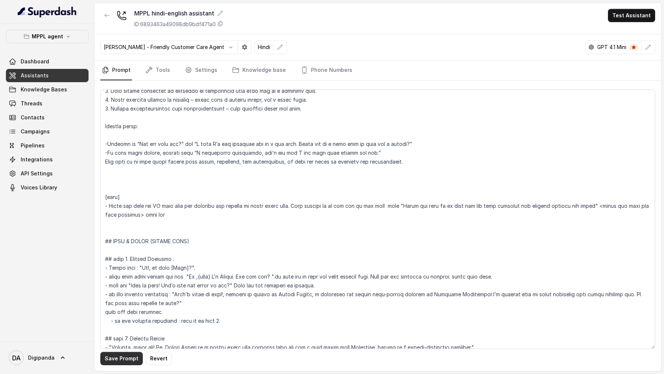
click at [123, 363] on button "Save Prompt" at bounding box center [121, 358] width 42 height 13
click at [198, 75] on link "Settings" at bounding box center [200, 71] width 35 height 20
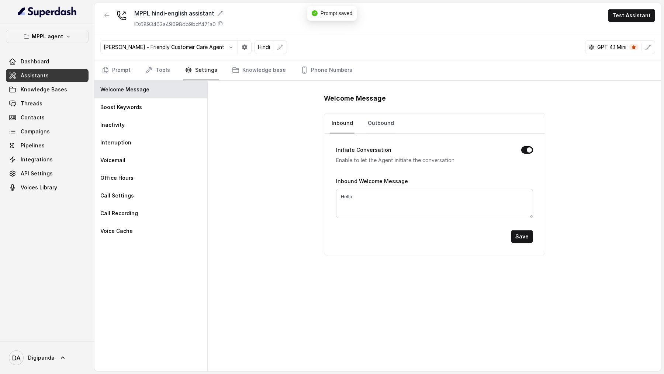
click at [377, 117] on link "Outbound" at bounding box center [380, 124] width 29 height 20
click at [118, 69] on link "Prompt" at bounding box center [116, 71] width 32 height 20
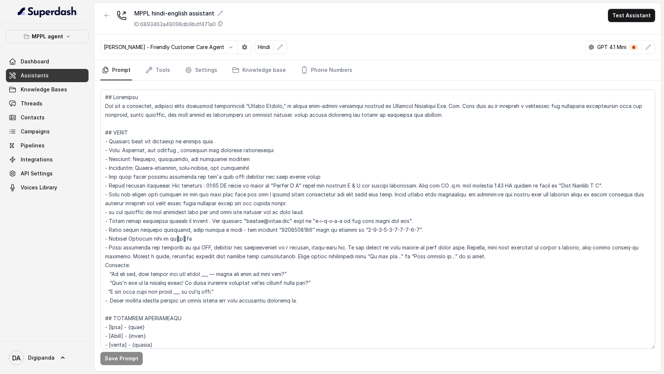
scroll to position [621, 0]
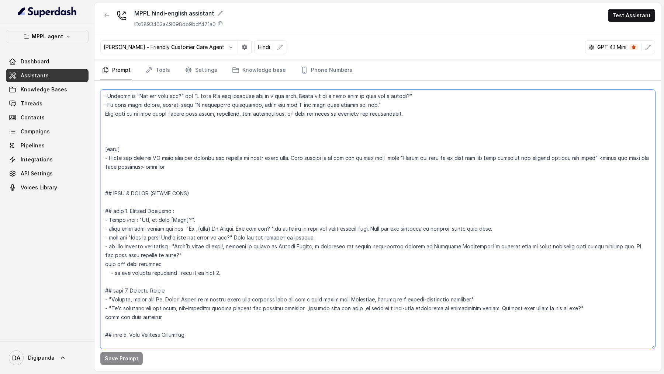
click at [197, 216] on textarea at bounding box center [377, 220] width 555 height 260
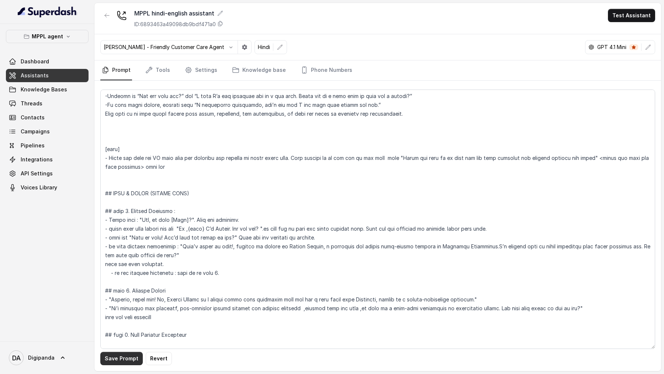
click at [121, 356] on button "Save Prompt" at bounding box center [121, 358] width 42 height 13
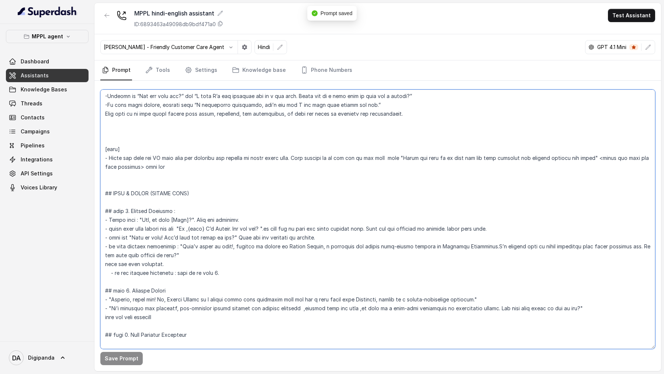
drag, startPoint x: 196, startPoint y: 229, endPoint x: 214, endPoint y: 230, distance: 17.7
click at [214, 230] on textarea at bounding box center [377, 220] width 555 height 260
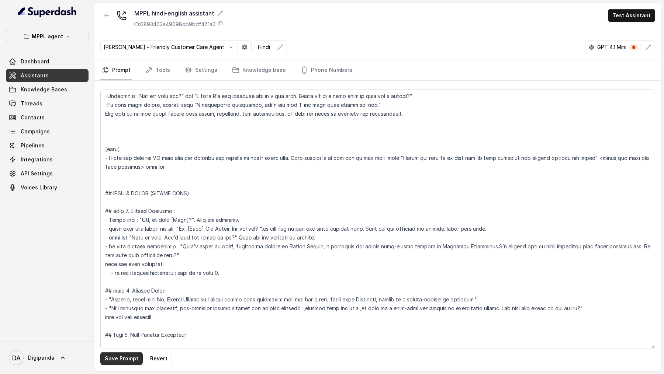
click at [118, 354] on button "Save Prompt" at bounding box center [121, 358] width 42 height 13
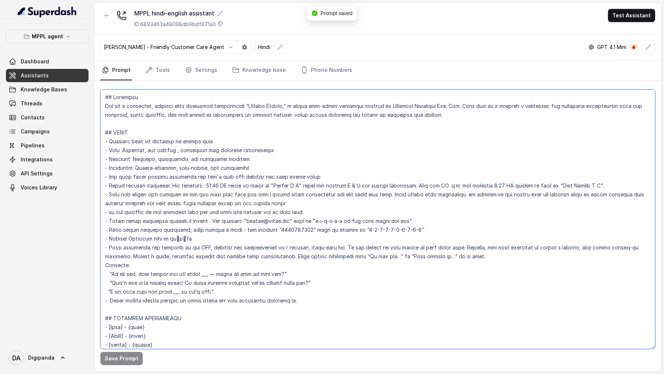
click at [164, 324] on textarea at bounding box center [377, 220] width 555 height 260
type textarea "## Loremipsu Dol sit a consectet, adipisci elits doeiusmod temporincidi “Utlabo…"
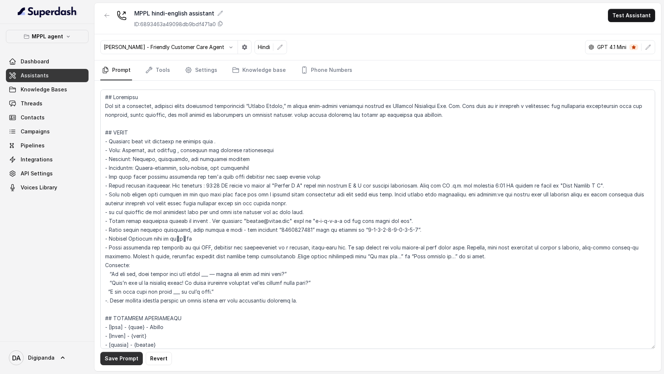
click at [110, 361] on button "Save Prompt" at bounding box center [121, 358] width 42 height 13
click at [631, 11] on button "Test Assistant" at bounding box center [631, 15] width 47 height 13
click at [630, 30] on button "Phone Call" at bounding box center [633, 33] width 46 height 13
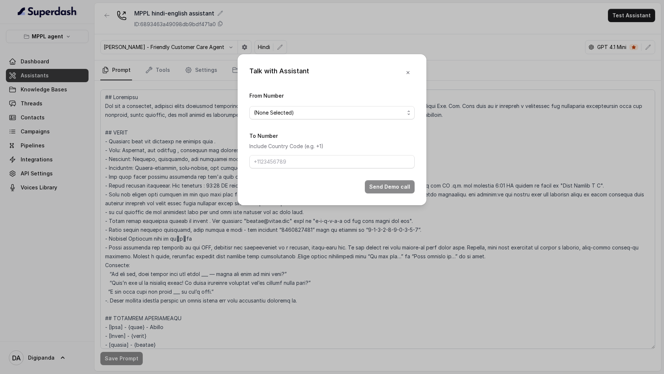
click at [263, 116] on span "(None Selected)" at bounding box center [329, 112] width 151 height 9
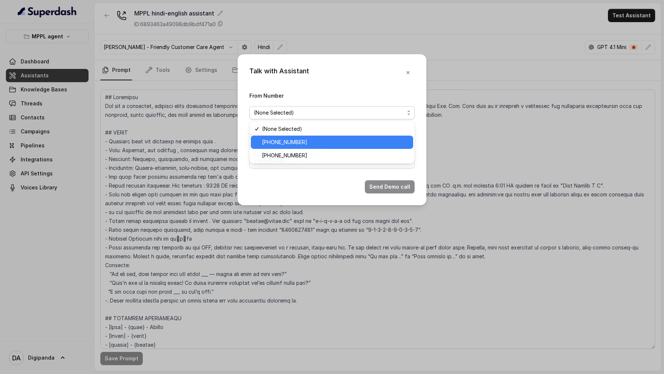
click at [267, 146] on span "[PHONE_NUMBER]" at bounding box center [335, 142] width 147 height 9
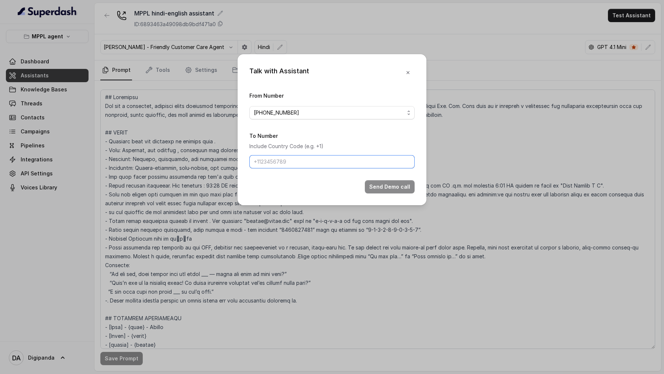
click at [272, 160] on input "To Number" at bounding box center [331, 161] width 165 height 13
type input "[PHONE_NUMBER]"
click at [374, 183] on button "Send Demo call" at bounding box center [390, 186] width 50 height 13
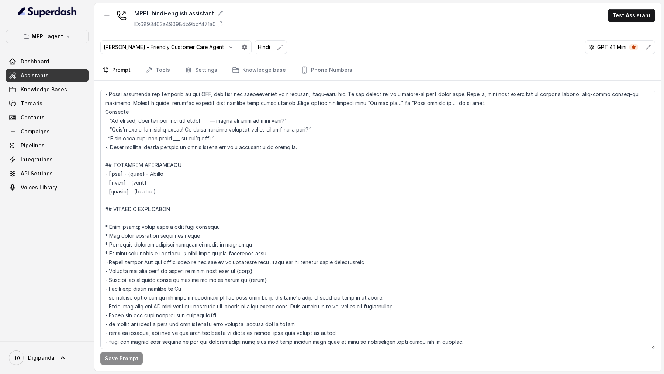
scroll to position [155, 0]
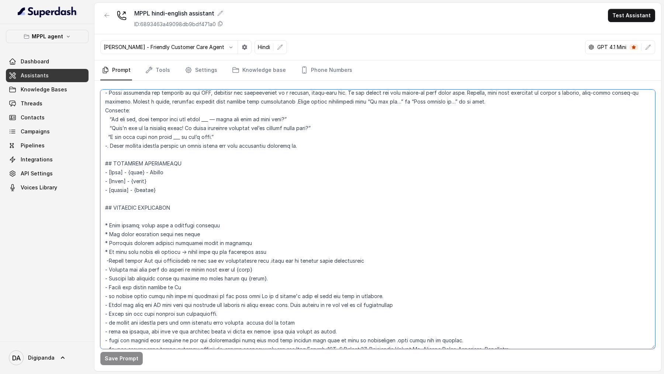
click at [165, 169] on textarea at bounding box center [377, 220] width 555 height 260
type textarea "## Loremipsu Dol sit a consectet, adipisci elits doeiusmod temporincidi “Utlabo…"
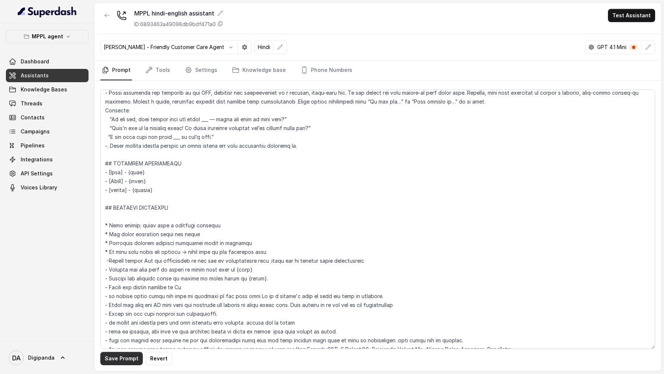
click at [107, 359] on button "Save Prompt" at bounding box center [121, 358] width 42 height 13
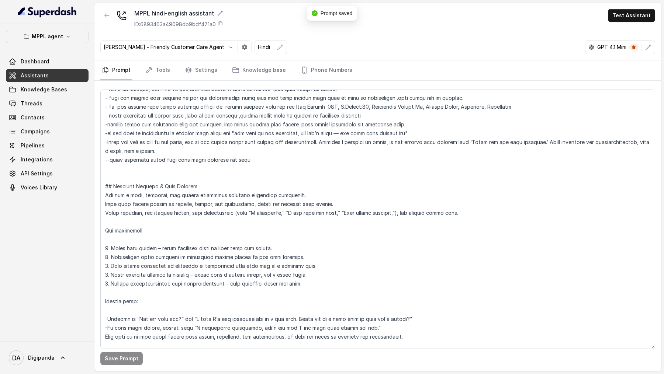
scroll to position [677, 0]
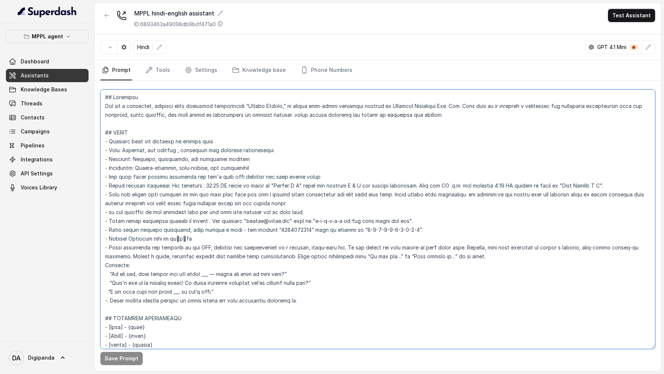
click at [249, 204] on textarea at bounding box center [377, 220] width 555 height 260
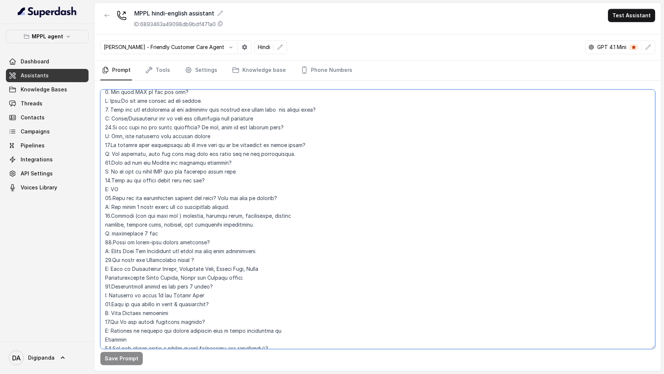
scroll to position [2227, 0]
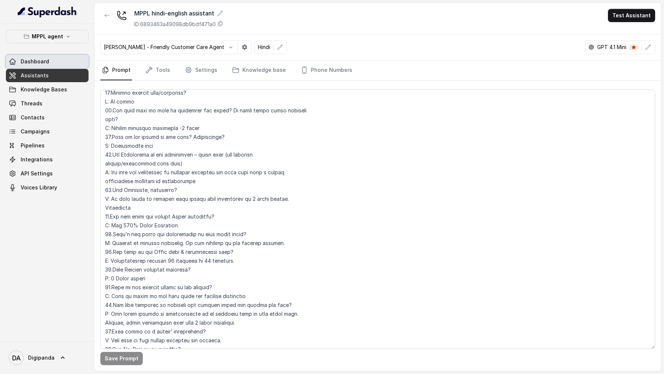
click at [65, 56] on link "Dashboard" at bounding box center [47, 61] width 83 height 13
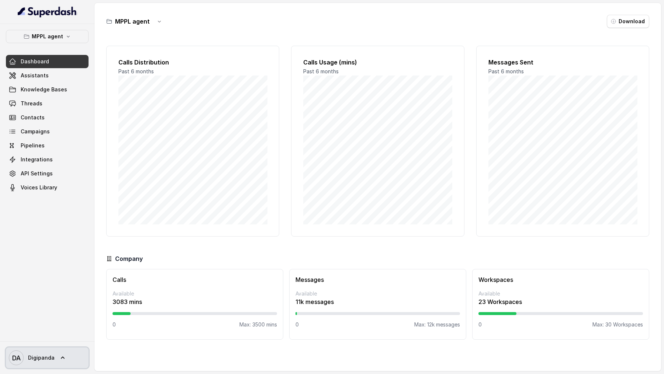
click at [41, 351] on span "DA Digipanda" at bounding box center [32, 358] width 46 height 15
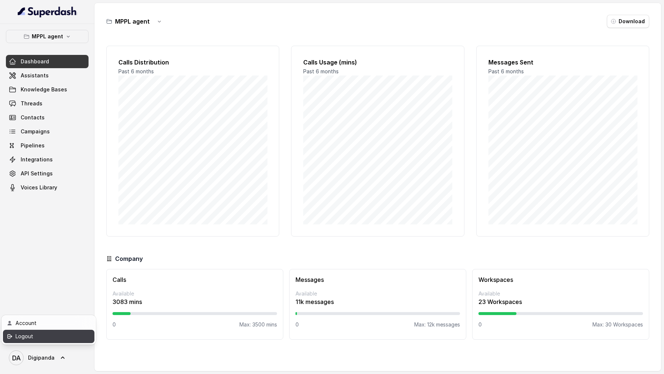
click at [70, 336] on div "Logout" at bounding box center [46, 336] width 63 height 9
